Goal: Navigation & Orientation: Go to known website

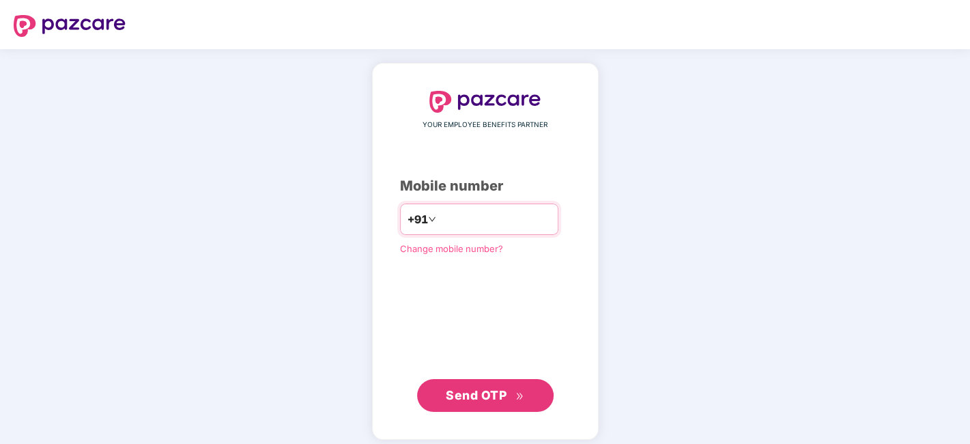
type input "**********"
click at [497, 395] on span "Send OTP" at bounding box center [476, 395] width 61 height 14
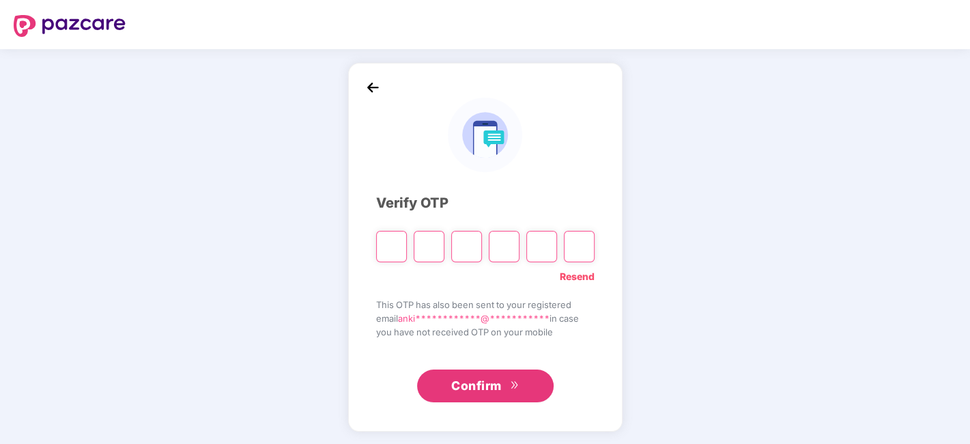
type input "*"
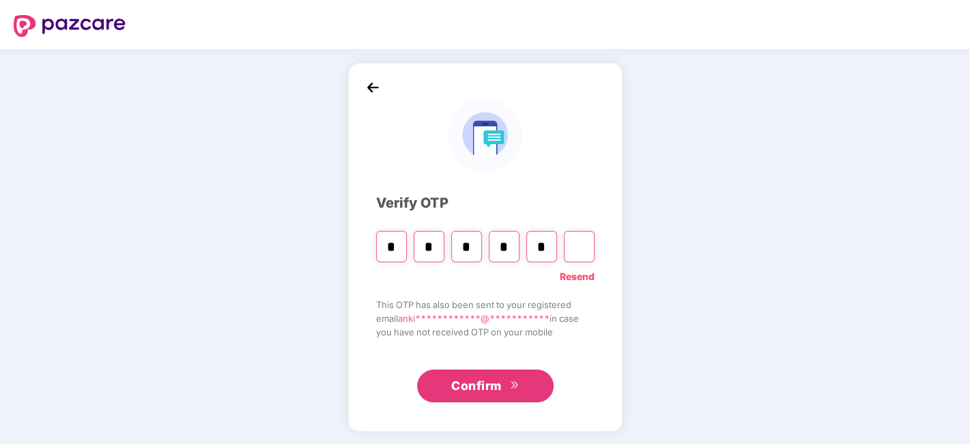
type input "*"
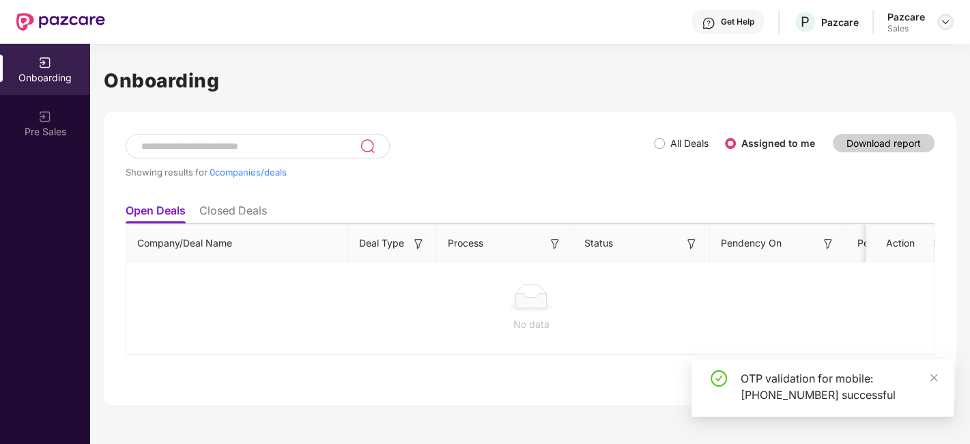
click at [940, 20] on img at bounding box center [945, 21] width 11 height 11
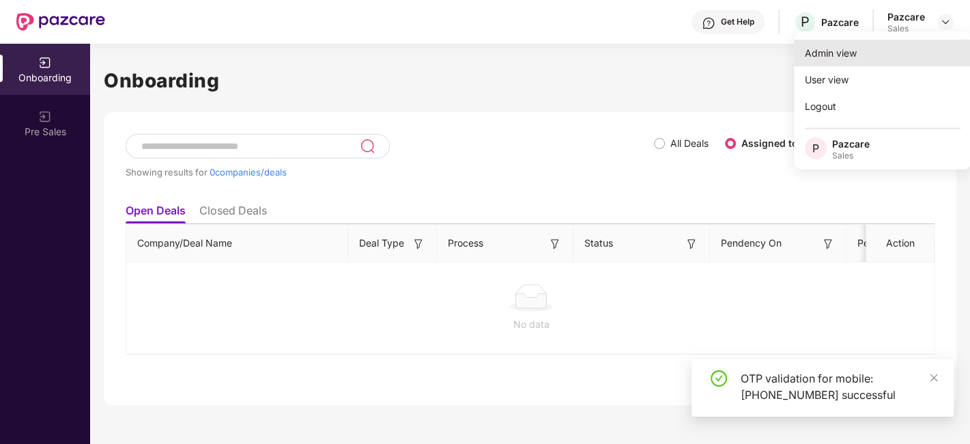
click at [858, 63] on div "Admin view" at bounding box center [883, 53] width 178 height 27
